Goal: Complete application form

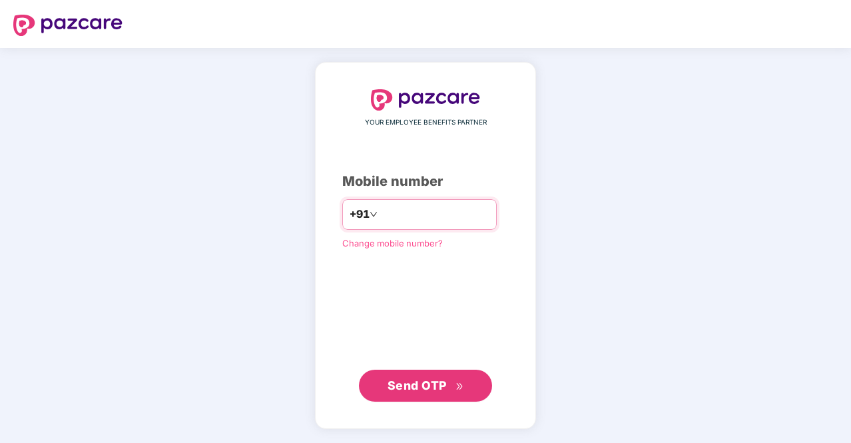
type input "**********"
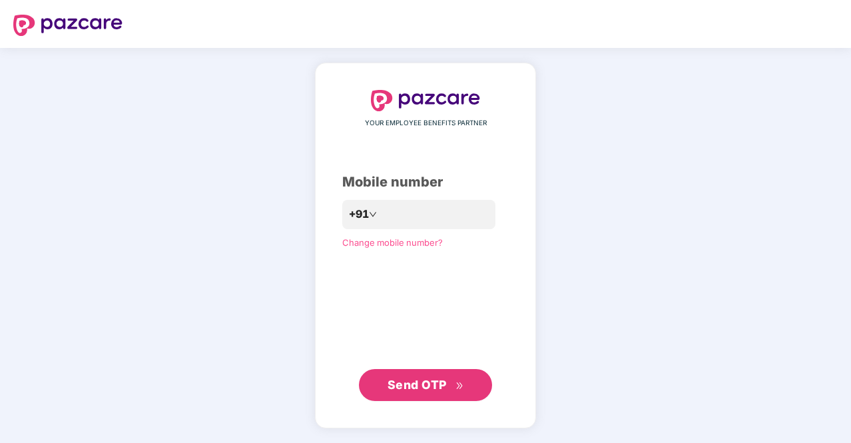
click at [418, 388] on span "Send OTP" at bounding box center [417, 385] width 59 height 14
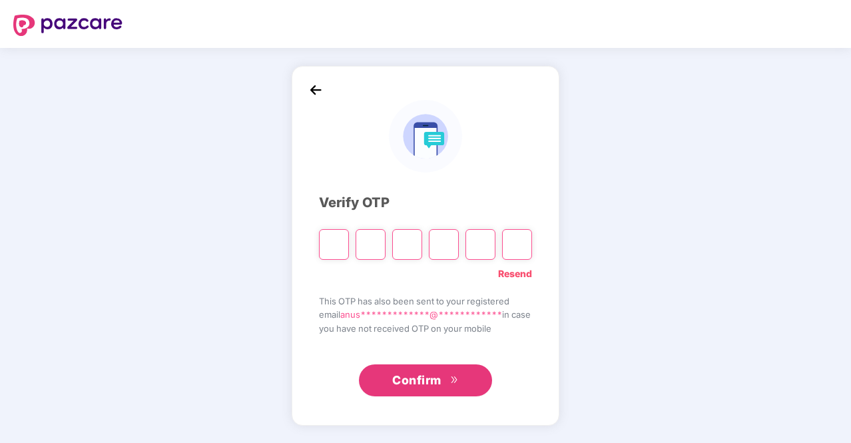
type input "*"
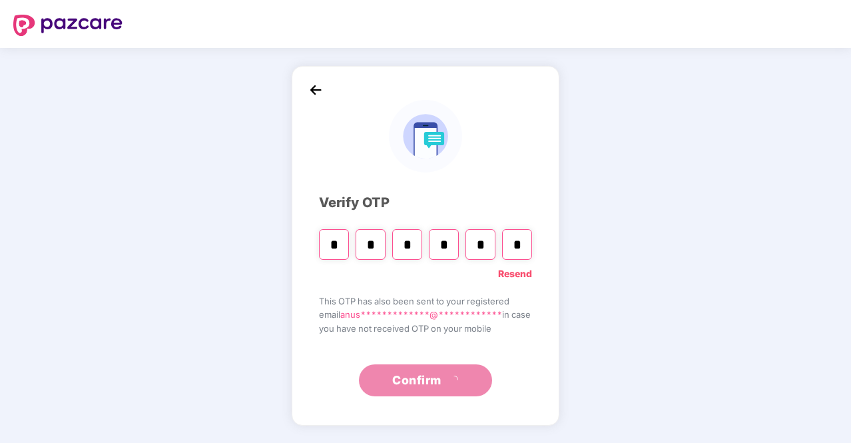
type input "*"
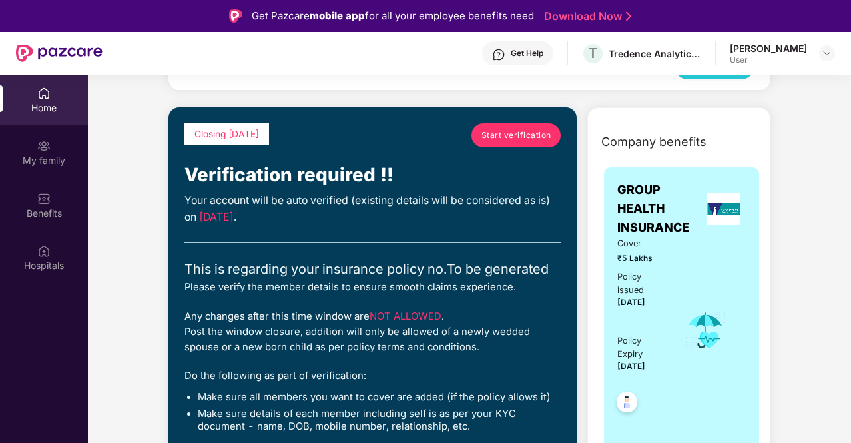
scroll to position [133, 0]
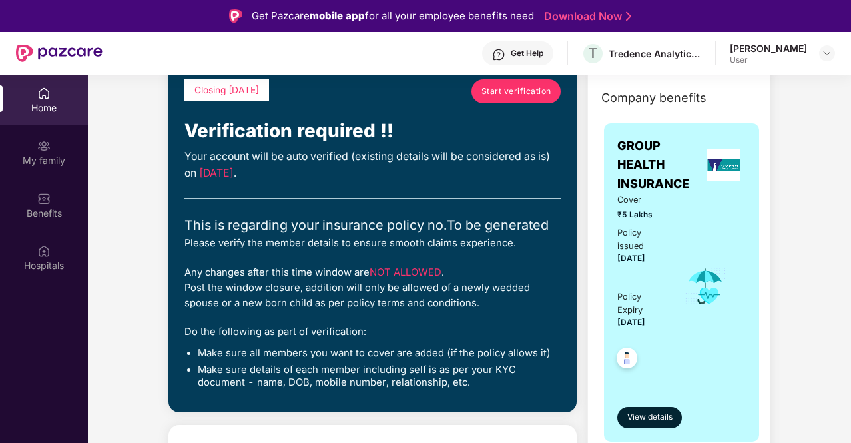
click at [518, 98] on link "Start verification" at bounding box center [516, 91] width 89 height 24
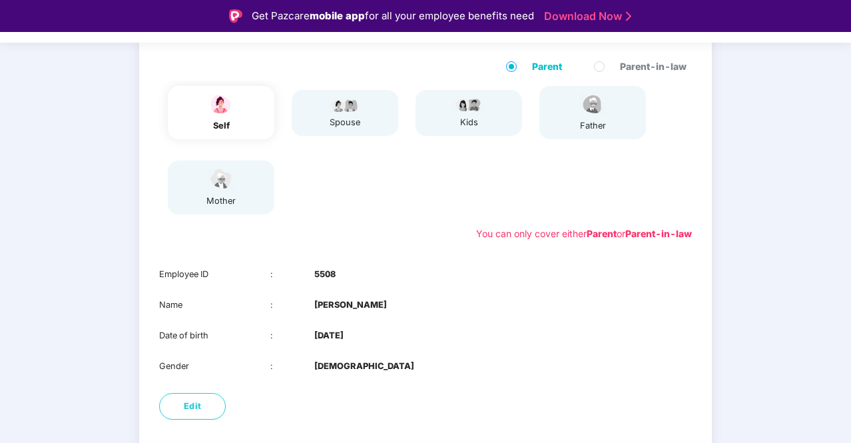
click at [242, 187] on div "mother" at bounding box center [221, 187] width 107 height 53
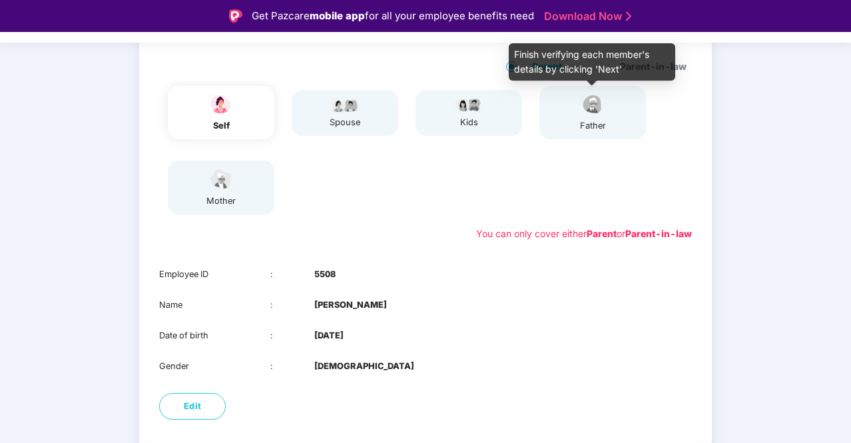
click at [584, 127] on div "father" at bounding box center [592, 125] width 33 height 13
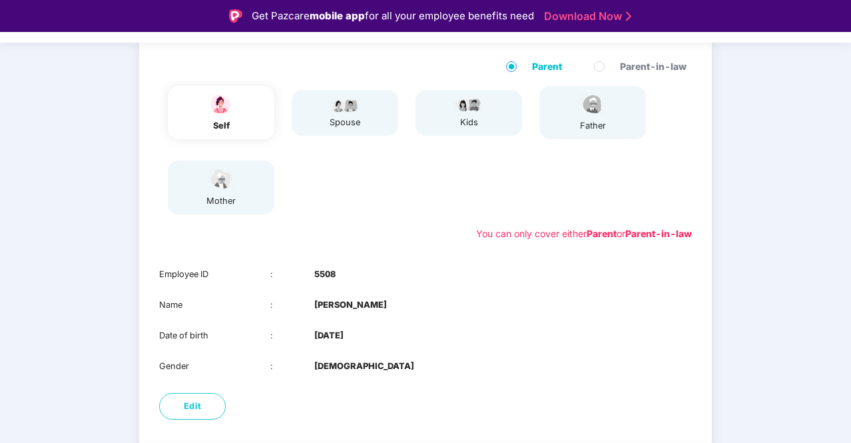
click at [616, 121] on div "father" at bounding box center [593, 112] width 107 height 53
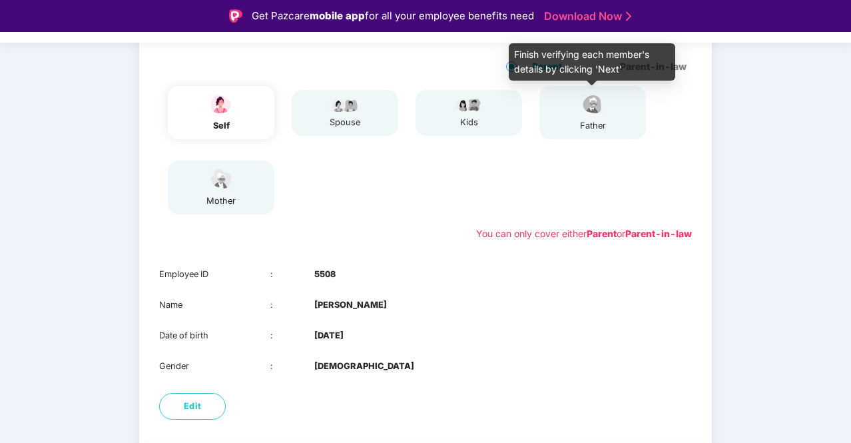
click at [602, 111] on img at bounding box center [592, 104] width 33 height 23
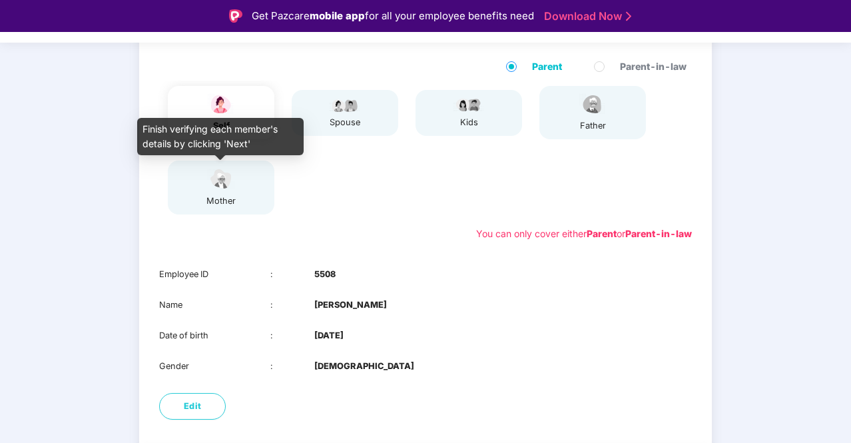
click at [219, 182] on img at bounding box center [221, 178] width 33 height 23
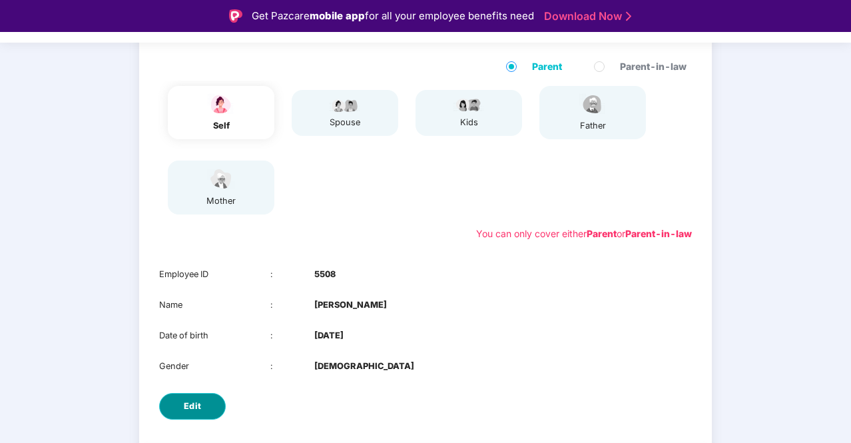
click at [193, 402] on span "Edit" at bounding box center [193, 406] width 18 height 13
select select "******"
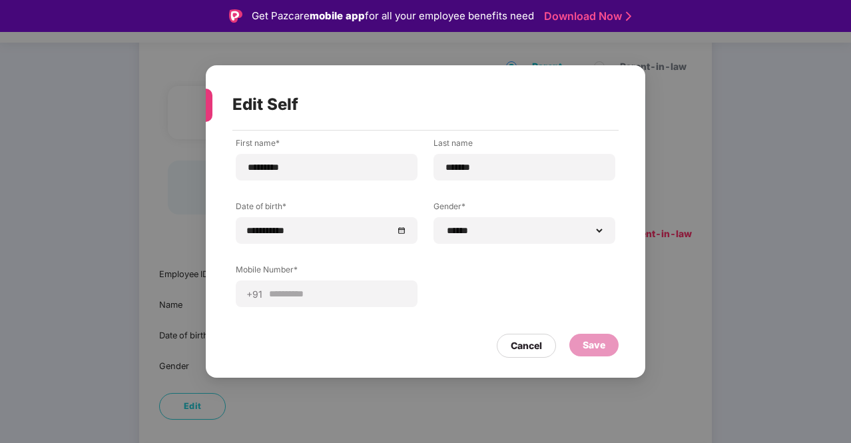
scroll to position [32, 0]
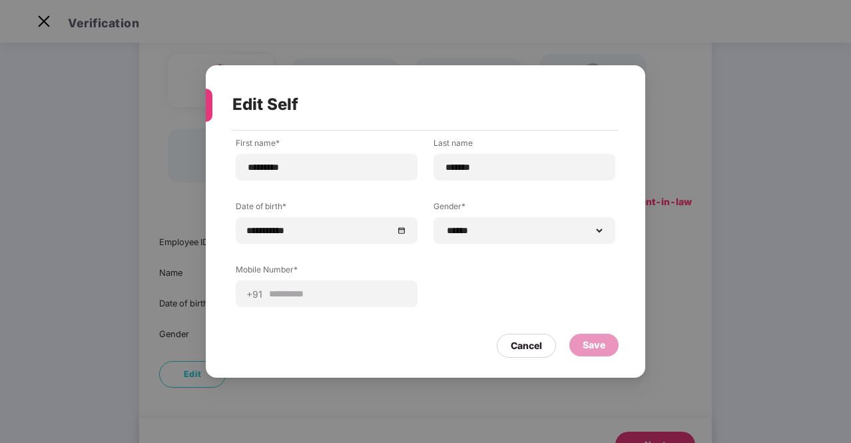
click at [528, 342] on div "Cancel" at bounding box center [526, 345] width 31 height 15
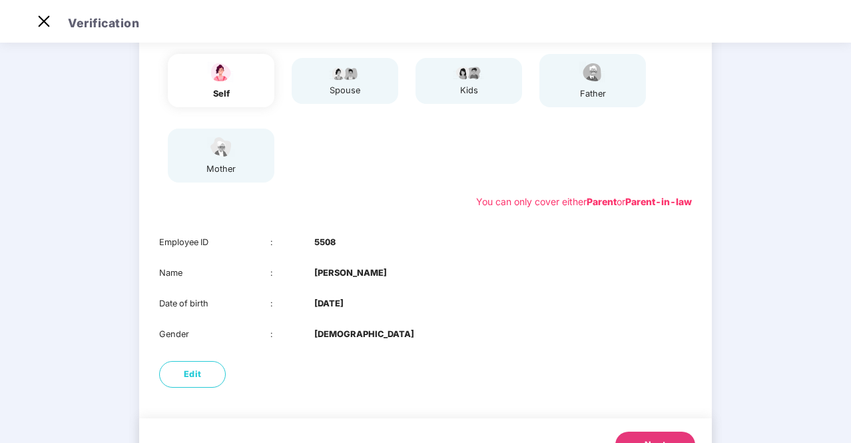
scroll to position [193, 0]
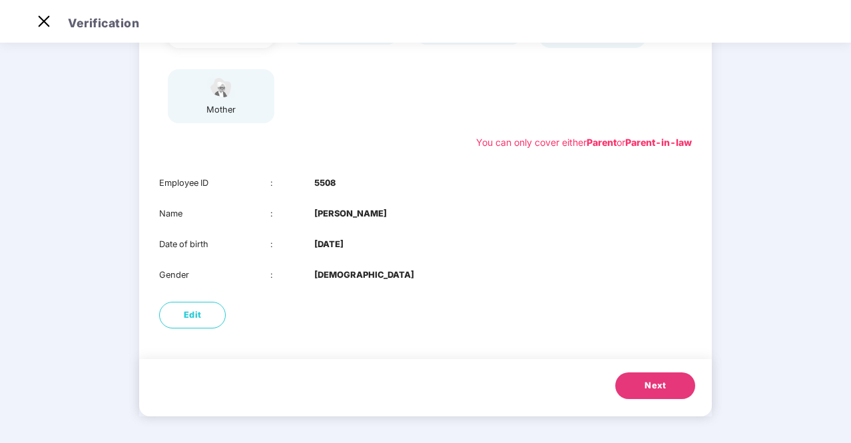
click at [634, 390] on button "Next" at bounding box center [656, 385] width 80 height 27
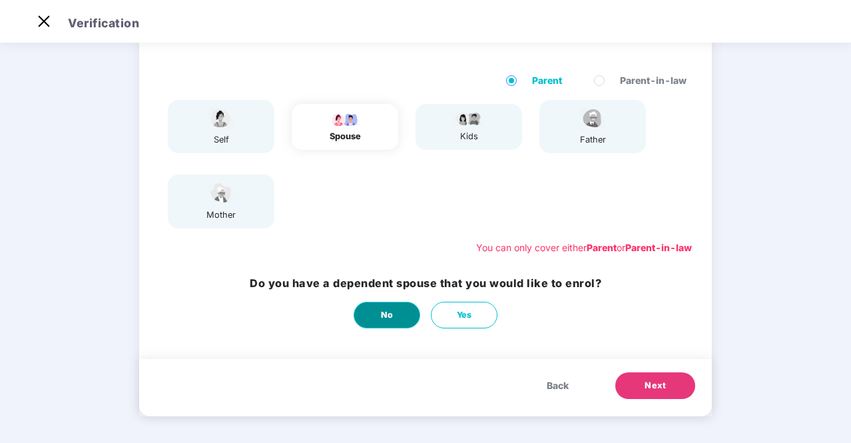
click at [407, 316] on button "No" at bounding box center [387, 315] width 67 height 27
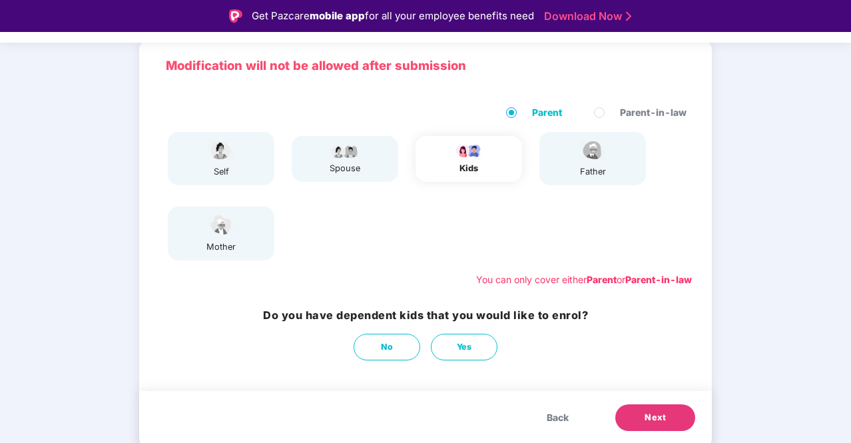
click at [573, 154] on div "father" at bounding box center [593, 158] width 107 height 53
click at [402, 352] on button "No" at bounding box center [387, 347] width 67 height 27
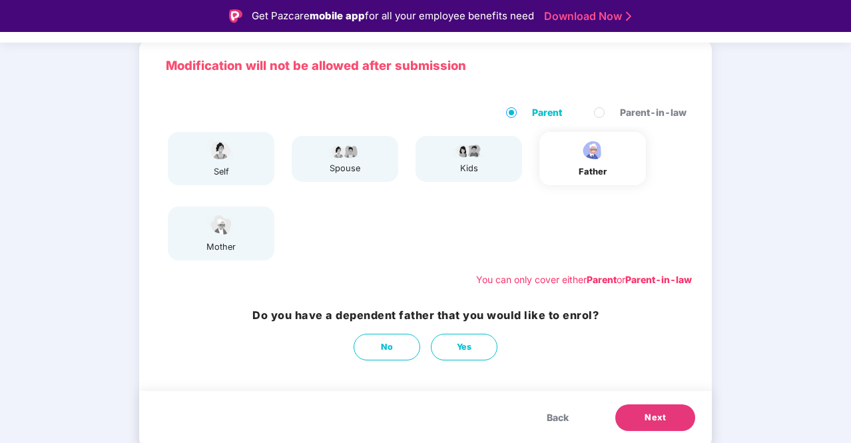
click at [659, 420] on span "Next" at bounding box center [655, 417] width 21 height 13
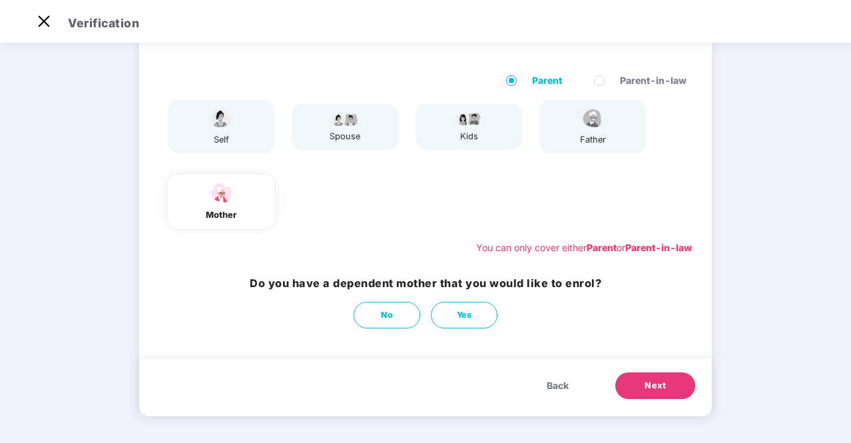
click at [552, 382] on span "Back" at bounding box center [558, 385] width 22 height 15
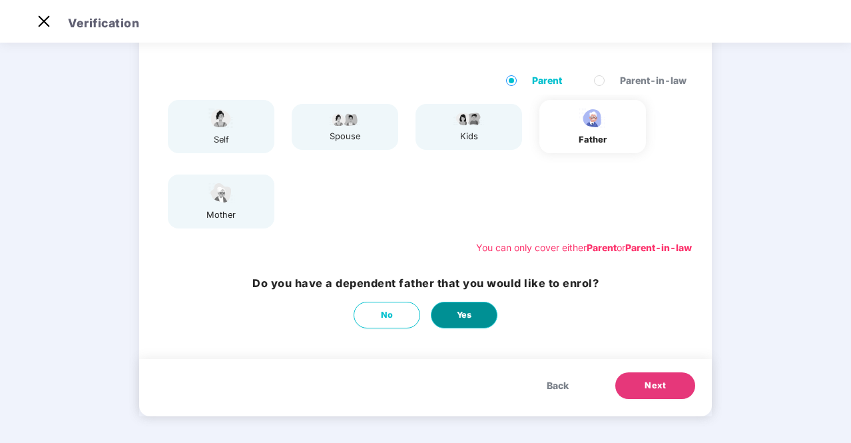
click at [466, 323] on button "Yes" at bounding box center [464, 315] width 67 height 27
select select "****"
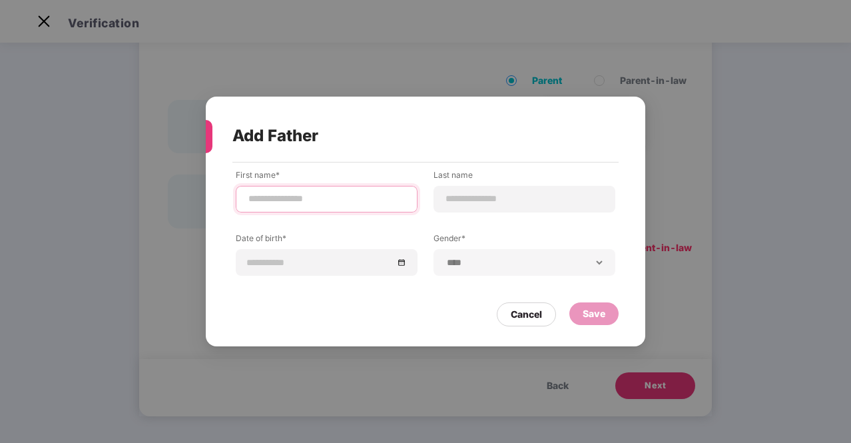
click at [314, 205] on input at bounding box center [326, 199] width 159 height 14
